Goal: Answer question/provide support

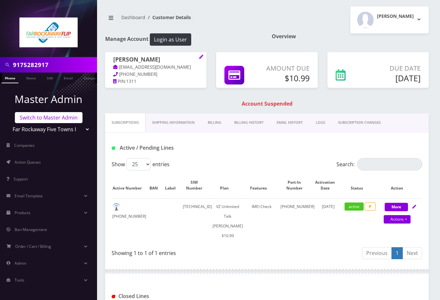
click at [37, 117] on link "Switch to Master Admin" at bounding box center [49, 117] width 68 height 11
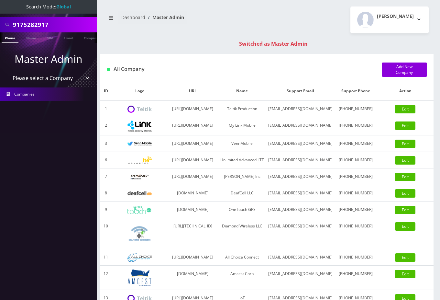
click at [41, 24] on input "9175282917" at bounding box center [54, 24] width 83 height 12
type input "8901240497128471645"
click at [52, 36] on link "SIM" at bounding box center [50, 37] width 12 height 11
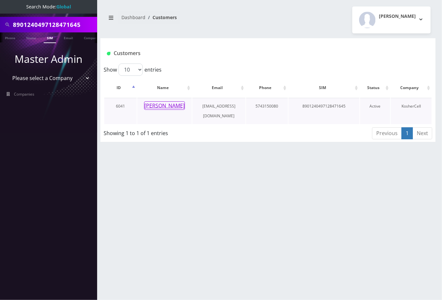
click at [161, 101] on button "Rabbi Zeiger" at bounding box center [164, 105] width 41 height 8
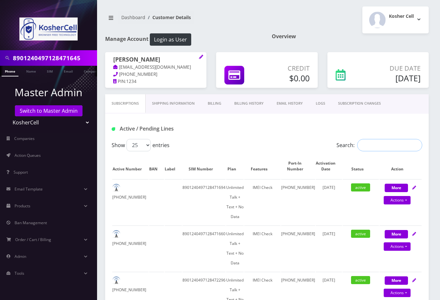
click at [399, 142] on input "Search:" at bounding box center [389, 145] width 65 height 12
paste input "8901240497128471645"
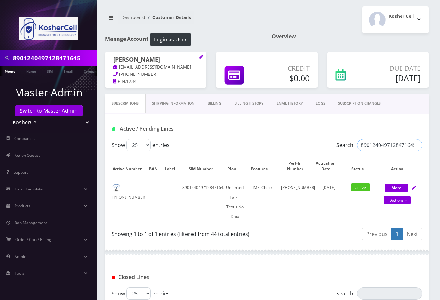
click at [383, 147] on input "8901240497128471645" at bounding box center [389, 145] width 65 height 12
paste input "2296"
click at [389, 142] on input "8901240497128472296" at bounding box center [389, 145] width 65 height 12
click at [388, 143] on input "8901240497128472296" at bounding box center [389, 145] width 65 height 12
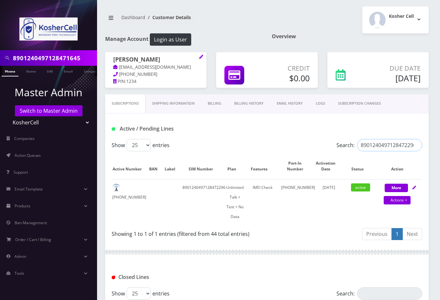
paste input "1660"
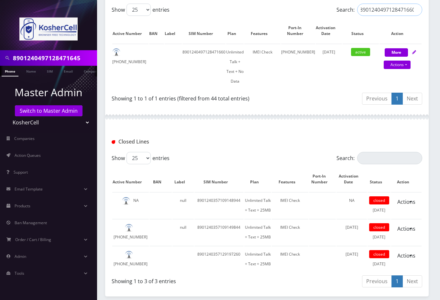
scroll to position [259, 0]
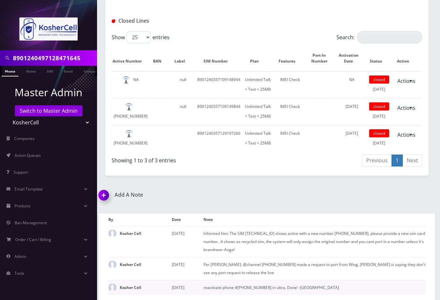
type input "8901240497128471660"
click at [422, 208] on div "Add A Note *Please Enter Note Save Note By Date Note Kosher Cell September 02, …" at bounding box center [267, 246] width 346 height 108
click at [106, 195] on img at bounding box center [105, 197] width 19 height 19
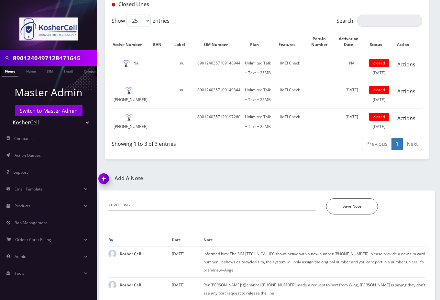
scroll to position [309, 0]
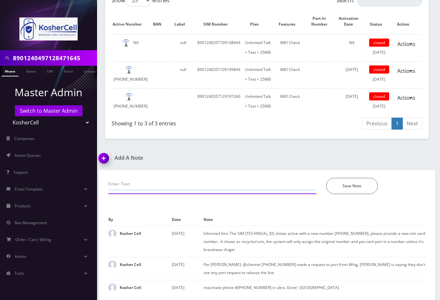
click at [144, 186] on input "text" at bounding box center [212, 184] width 208 height 12
type input "p"
paste input "5745246177 Account number:990006158760040 PIN:5043 IMEI 990016033413194 SIM 890…"
type input "5745246177 Account number:990006158760040 PIN:5043 IMEI 990016033413194 SIM 890…"
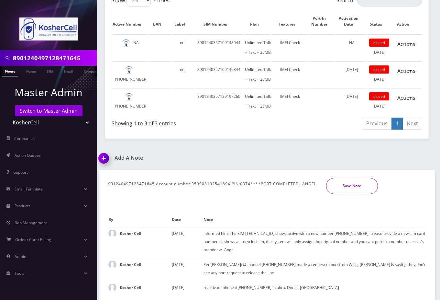
click at [350, 185] on button "Save Note" at bounding box center [352, 186] width 52 height 16
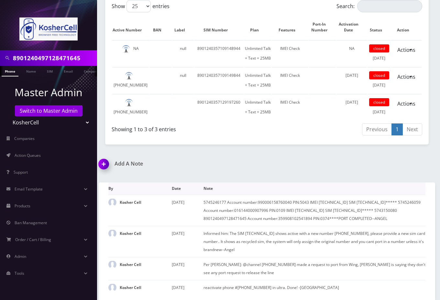
scroll to position [45, 0]
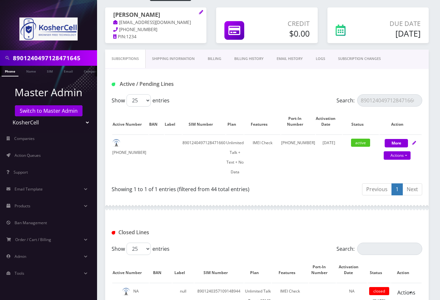
click at [12, 70] on link "Phone" at bounding box center [10, 71] width 17 height 11
